Goal: Entertainment & Leisure: Consume media (video, audio)

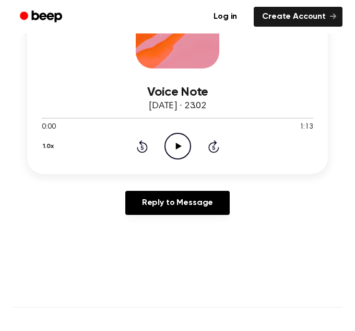
scroll to position [207, 0]
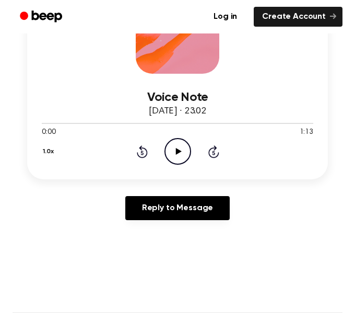
click at [170, 158] on icon "Play Audio" at bounding box center [178, 151] width 27 height 27
click at [186, 158] on icon "Pause Audio" at bounding box center [178, 151] width 27 height 27
click at [179, 155] on icon "Play Audio" at bounding box center [178, 151] width 27 height 27
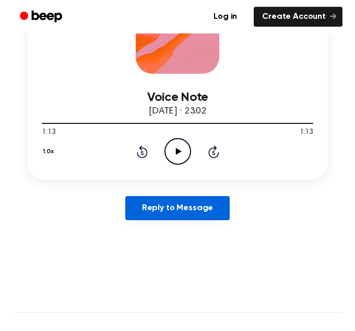
click at [187, 211] on link "Reply to Message" at bounding box center [177, 208] width 105 height 24
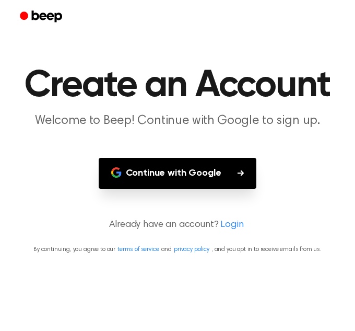
click at [238, 181] on button "Continue with Google" at bounding box center [178, 173] width 158 height 31
click at [201, 168] on button "Continue with Google" at bounding box center [178, 173] width 158 height 31
click at [144, 170] on button "Continue with Google" at bounding box center [178, 173] width 158 height 31
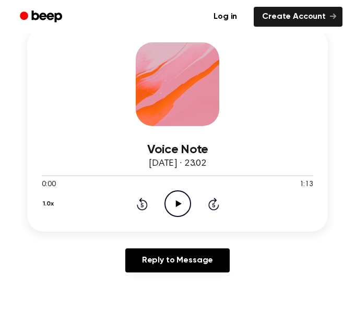
scroll to position [136, 0]
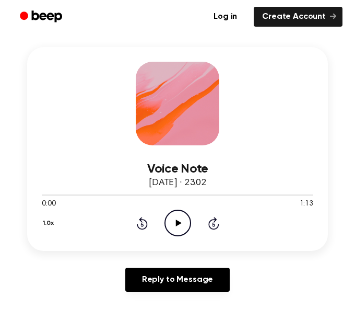
click at [184, 222] on icon "Play Audio" at bounding box center [178, 223] width 27 height 27
click at [177, 229] on icon "Pause Audio" at bounding box center [178, 223] width 27 height 27
click at [168, 221] on icon "Play Audio" at bounding box center [178, 223] width 27 height 27
click at [172, 218] on icon "Pause Audio" at bounding box center [178, 223] width 27 height 27
click at [142, 218] on icon "Rewind 5 seconds" at bounding box center [141, 223] width 11 height 14
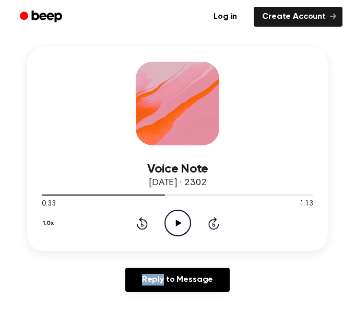
click at [142, 218] on icon "Rewind 5 seconds" at bounding box center [141, 223] width 11 height 14
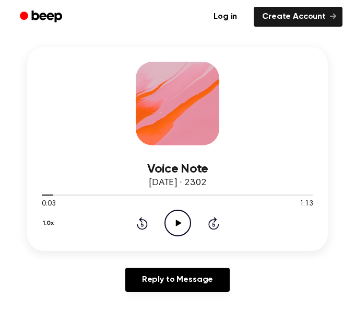
click at [142, 218] on icon "Rewind 5 seconds" at bounding box center [141, 223] width 11 height 14
click at [181, 229] on icon "Play Audio" at bounding box center [178, 223] width 27 height 27
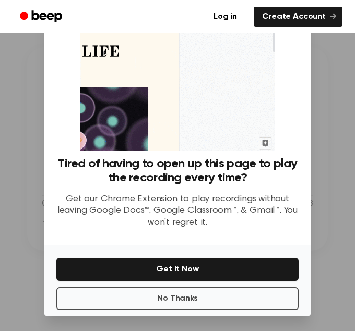
scroll to position [50, 0]
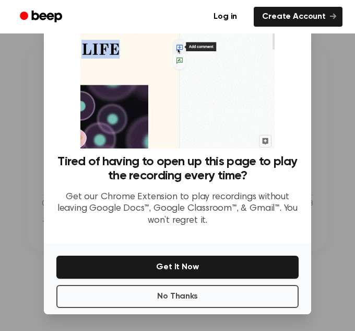
click at [196, 309] on div "No Thanks Get It Now" at bounding box center [178, 278] width 268 height 71
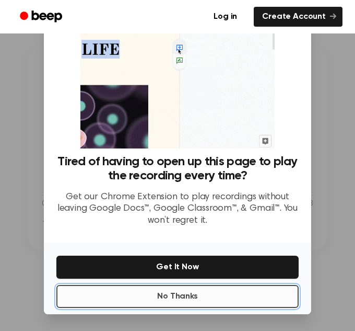
click at [203, 301] on button "No Thanks" at bounding box center [177, 296] width 242 height 23
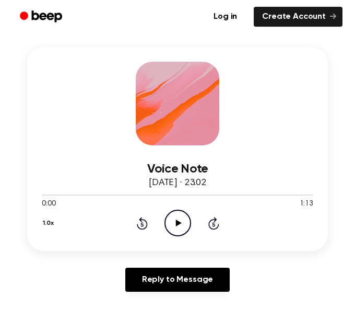
click at [182, 223] on icon "Play Audio" at bounding box center [178, 223] width 27 height 27
click at [141, 226] on icon at bounding box center [142, 224] width 3 height 4
click at [216, 226] on icon "Skip 5 seconds" at bounding box center [213, 223] width 11 height 14
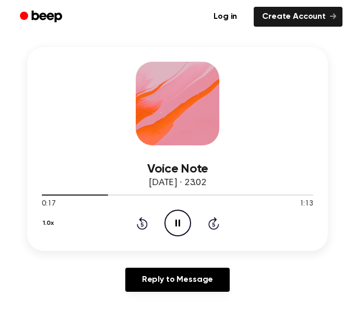
click at [216, 226] on icon "Skip 5 seconds" at bounding box center [213, 223] width 11 height 14
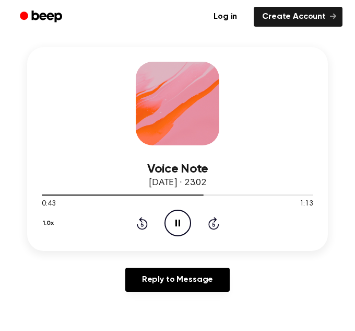
click at [216, 226] on icon "Skip 5 seconds" at bounding box center [213, 223] width 11 height 14
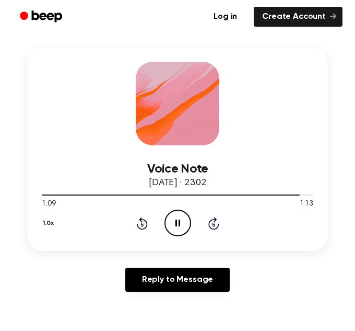
click at [138, 228] on icon at bounding box center [142, 223] width 11 height 13
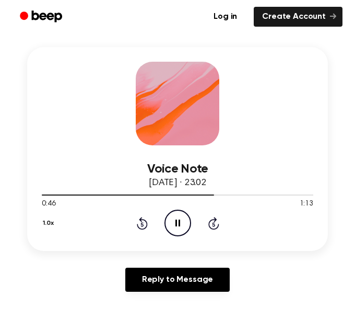
click at [138, 228] on icon at bounding box center [142, 223] width 11 height 13
click at [139, 228] on icon at bounding box center [142, 223] width 11 height 13
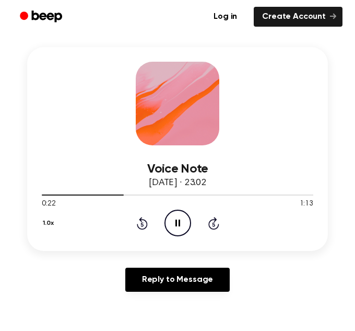
click at [139, 228] on icon at bounding box center [142, 223] width 11 height 13
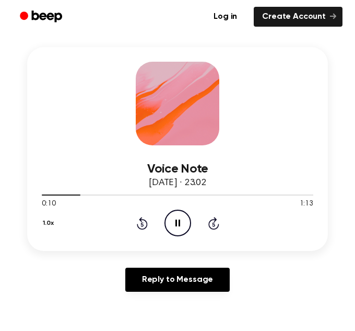
click at [178, 233] on icon "Pause Audio" at bounding box center [178, 223] width 27 height 27
click at [180, 232] on icon "Play Audio" at bounding box center [178, 223] width 27 height 27
click at [167, 213] on icon "Play Audio" at bounding box center [178, 223] width 27 height 27
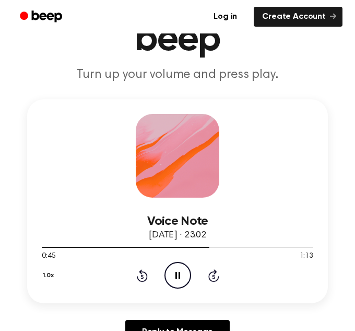
scroll to position [78, 0]
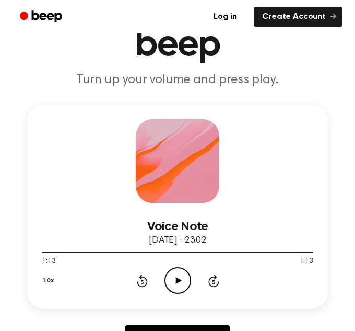
click at [173, 291] on icon "Play Audio" at bounding box center [178, 280] width 27 height 27
click at [180, 275] on icon "Play Audio" at bounding box center [178, 280] width 27 height 27
click at [179, 276] on icon "Play Audio" at bounding box center [178, 280] width 27 height 27
click at [180, 290] on icon "Pause Audio" at bounding box center [178, 280] width 27 height 27
click at [172, 282] on icon "Play Audio" at bounding box center [178, 280] width 27 height 27
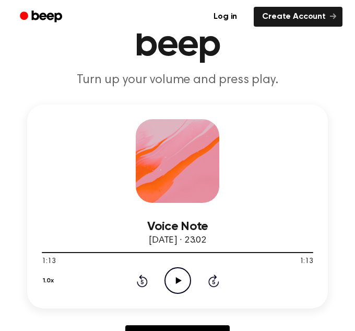
click at [173, 279] on icon "Play Audio" at bounding box center [178, 280] width 27 height 27
click at [177, 277] on icon "Play Audio" at bounding box center [178, 280] width 27 height 27
click at [178, 270] on icon "Play Audio" at bounding box center [178, 280] width 27 height 27
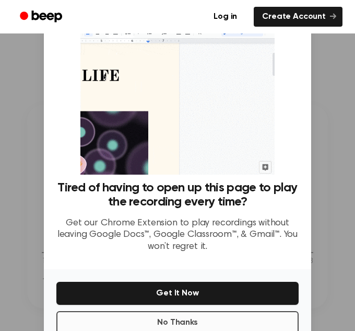
scroll to position [50, 0]
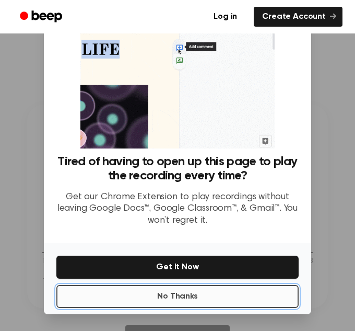
click at [176, 295] on button "No Thanks" at bounding box center [177, 296] width 242 height 23
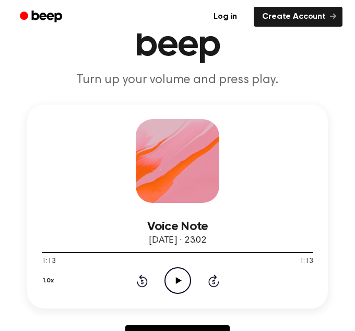
click at [183, 283] on icon "Play Audio" at bounding box center [178, 280] width 27 height 27
click at [178, 275] on icon "Play Audio" at bounding box center [178, 280] width 27 height 27
click at [178, 284] on icon "Play Audio" at bounding box center [178, 280] width 27 height 27
